Goal: Transaction & Acquisition: Obtain resource

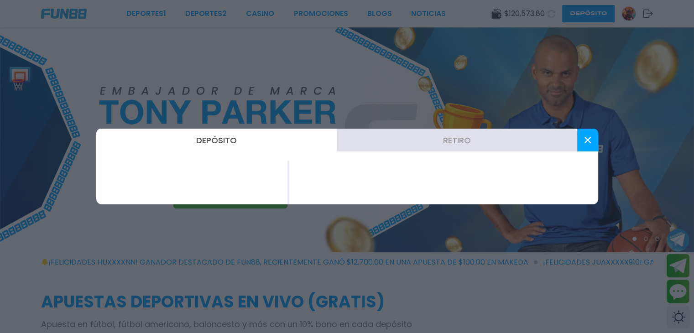
click at [462, 138] on button "Retiro" at bounding box center [457, 140] width 240 height 23
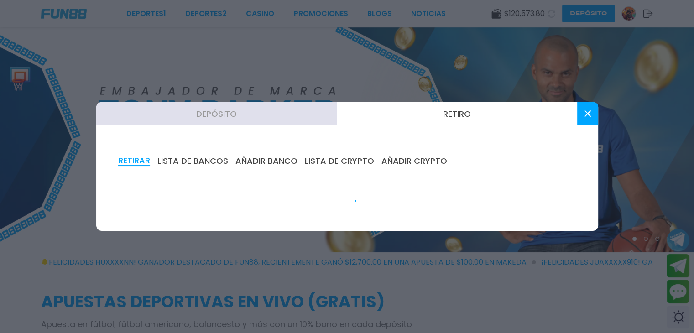
click at [464, 113] on button "Retiro" at bounding box center [457, 113] width 240 height 23
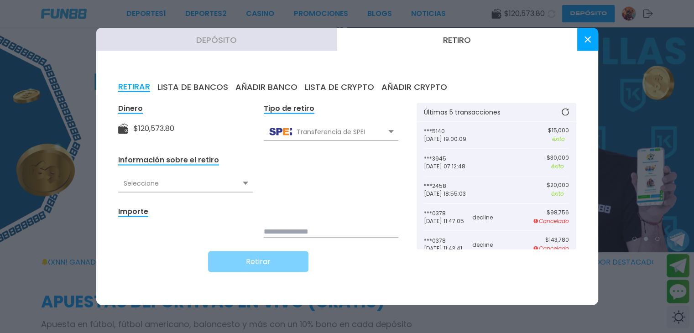
click at [164, 176] on div "Seleccione" at bounding box center [185, 183] width 135 height 17
click at [155, 182] on div "Seleccione" at bounding box center [185, 183] width 135 height 17
click at [243, 182] on use at bounding box center [245, 183] width 5 height 3
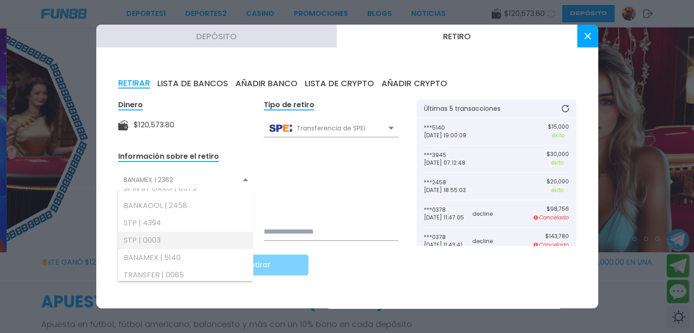
scroll to position [88, 0]
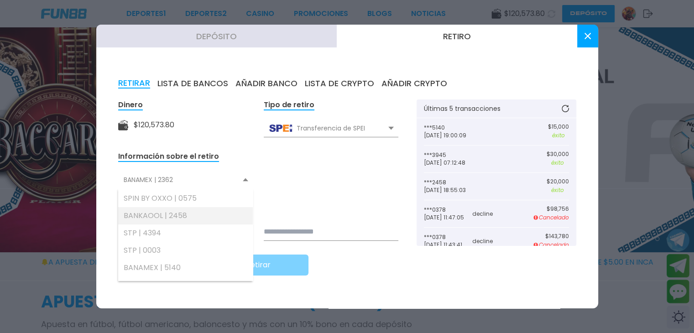
click at [184, 220] on div "BANKAOOL | 2458" at bounding box center [185, 215] width 135 height 17
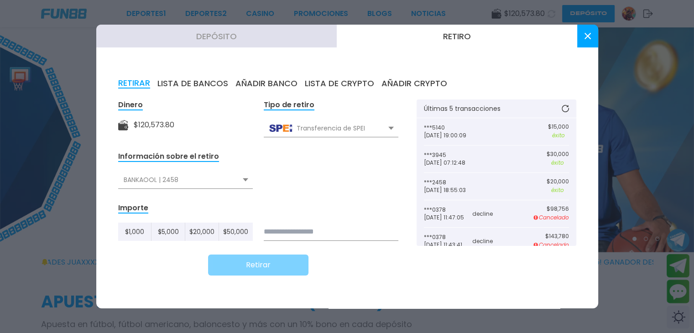
click at [191, 186] on div "BANKAOOL | 2458" at bounding box center [185, 179] width 135 height 17
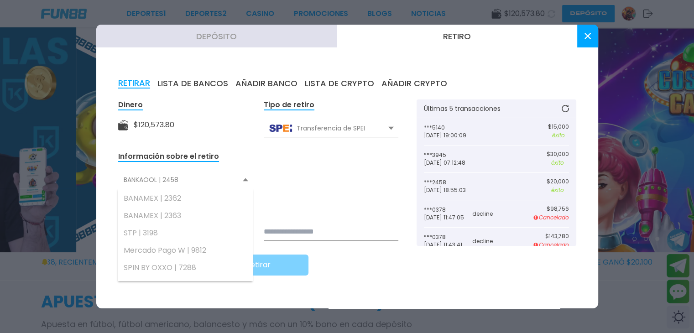
scroll to position [0, 0]
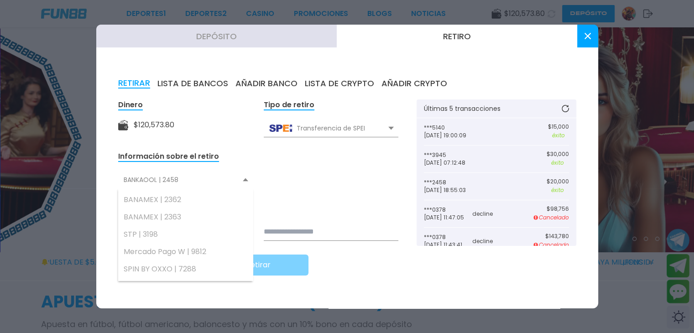
click at [297, 234] on input at bounding box center [331, 232] width 135 height 18
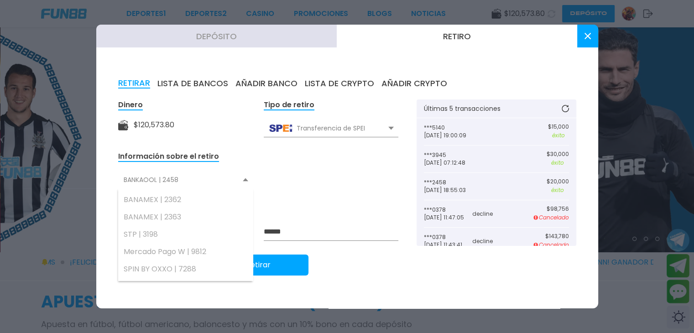
type input "******"
click at [298, 263] on button "Retirar" at bounding box center [258, 264] width 100 height 21
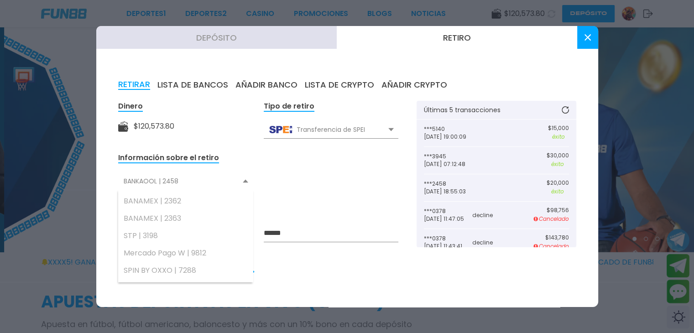
click at [188, 184] on div "BANKAOOL | 2458" at bounding box center [185, 180] width 135 height 17
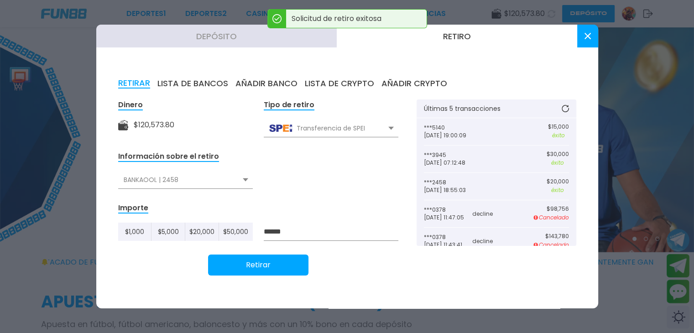
click at [581, 39] on button at bounding box center [587, 36] width 21 height 23
